Goal: Find specific page/section: Find specific page/section

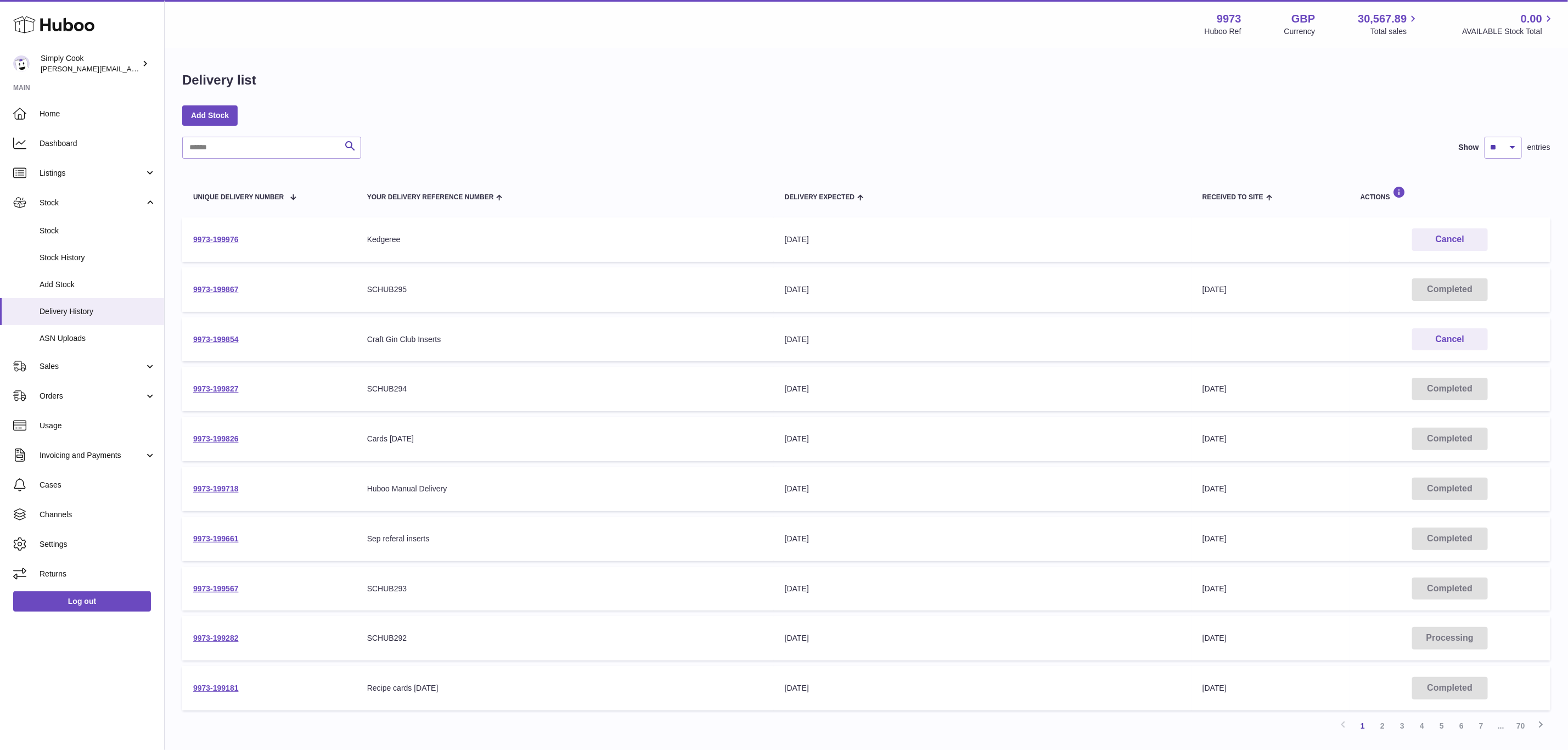
click at [303, 233] on td "9973-199976" at bounding box center [269, 239] width 174 height 45
click at [63, 339] on span "ASN Uploads" at bounding box center [97, 338] width 117 height 10
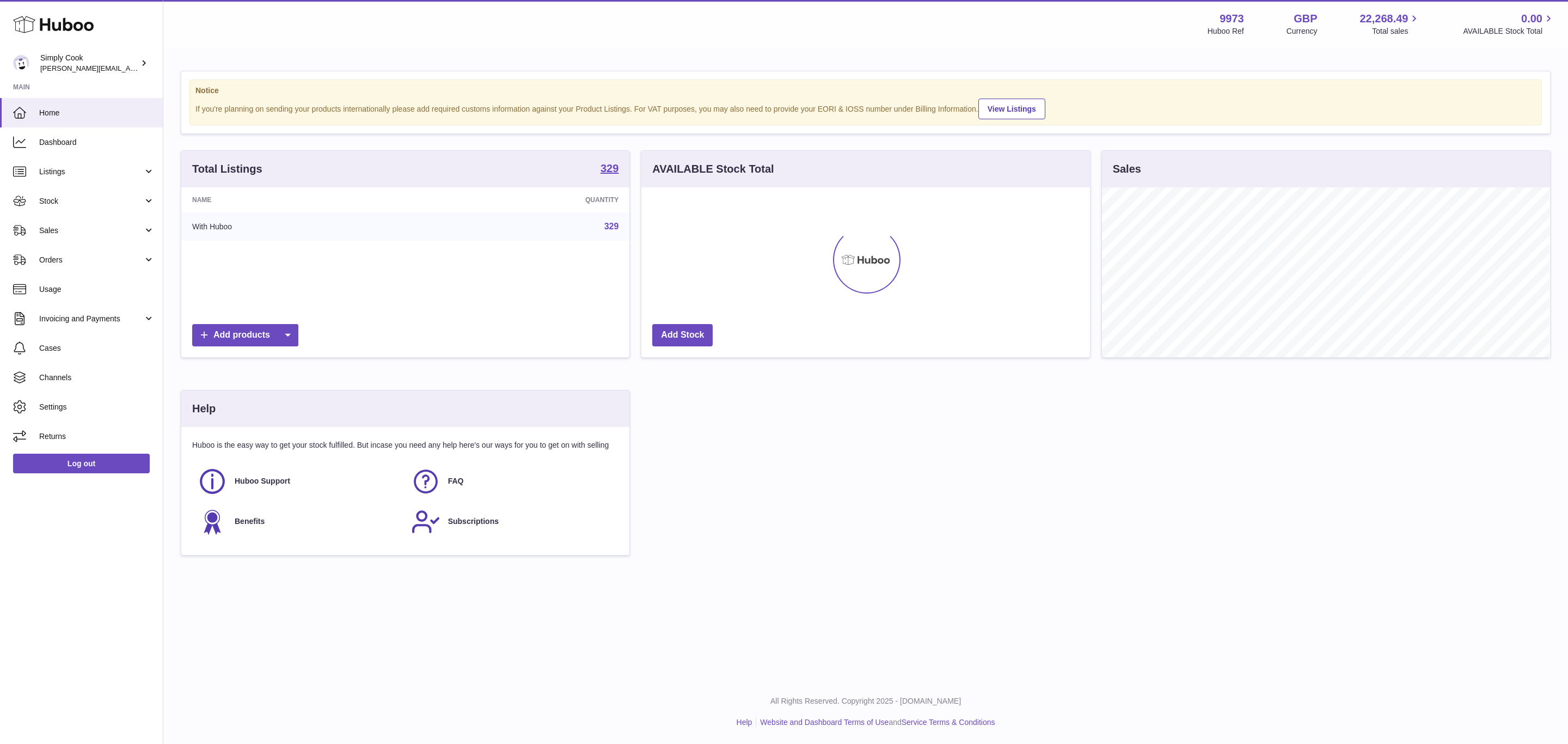
scroll to position [170, 447]
click at [51, 231] on span "Sales" at bounding box center [91, 231] width 104 height 10
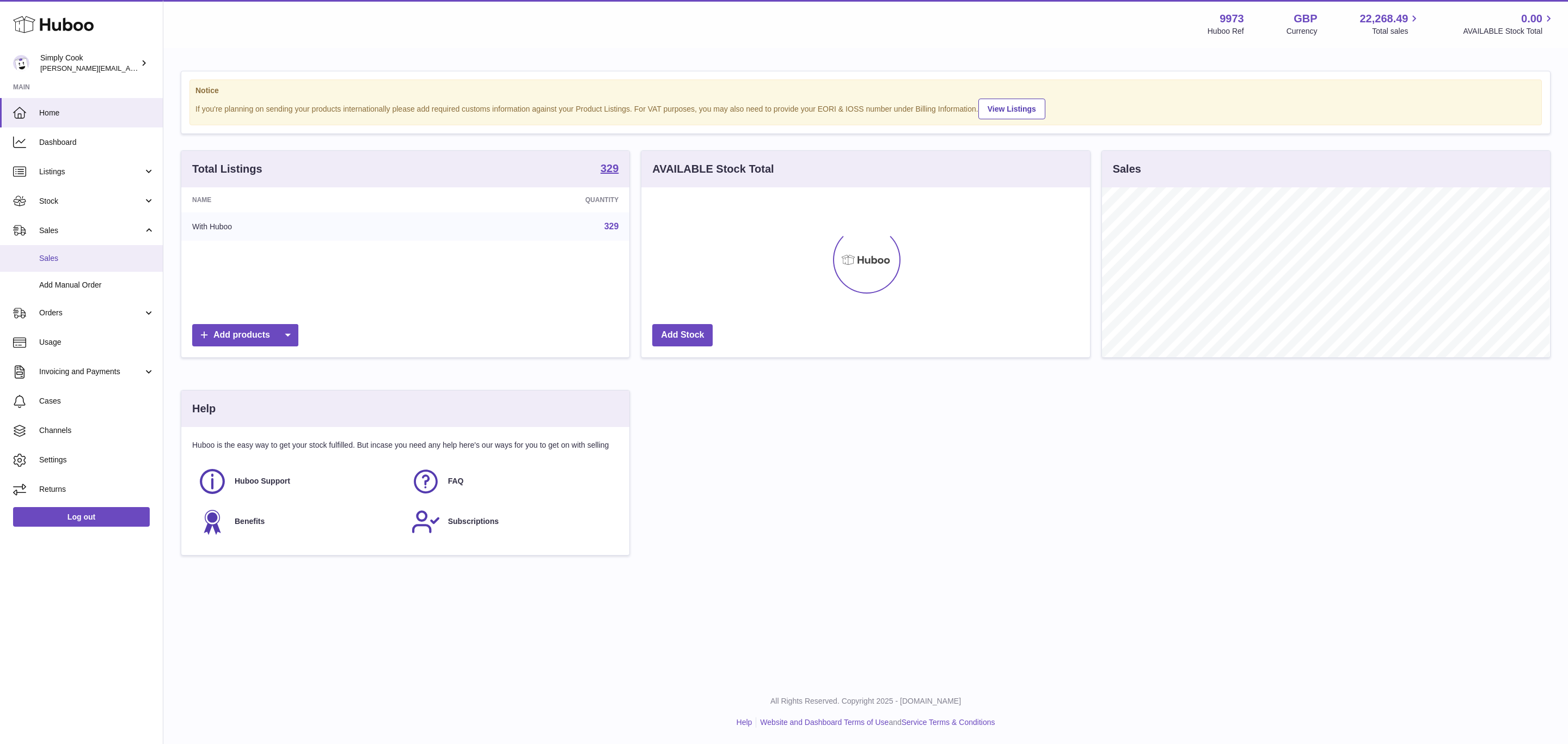
click at [52, 260] on span "Sales" at bounding box center [97, 258] width 116 height 10
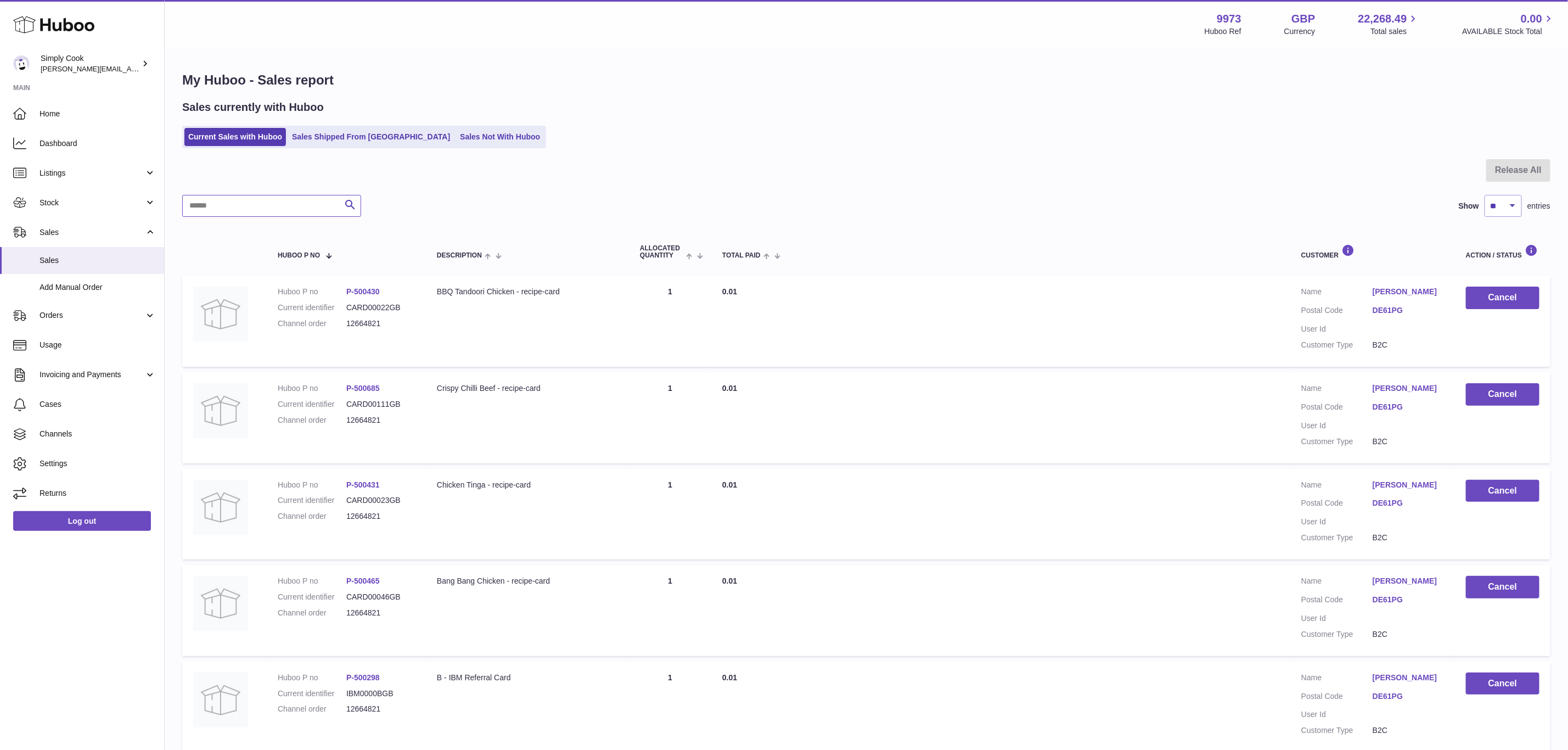
click at [291, 207] on input "text" at bounding box center [271, 206] width 179 height 22
type input "****"
